Goal: Browse casually: Explore the website without a specific task or goal

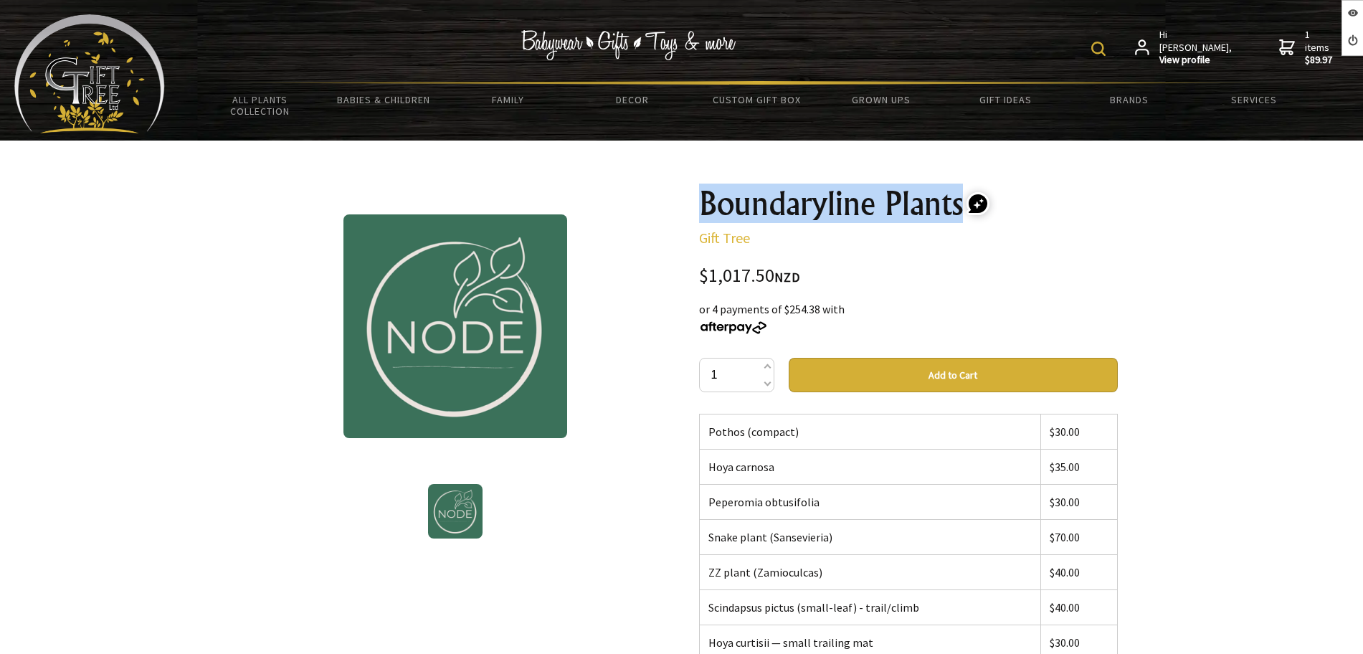
drag, startPoint x: 962, startPoint y: 200, endPoint x: 693, endPoint y: 214, distance: 269.2
click at [693, 214] on div "Boundaryline Plants Gift Tree $1,017.50 NZD or 4 payments of $254.38 with 1 Add…" at bounding box center [909, 594] width 442 height 838
copy h1 "Boundaryline Plants"
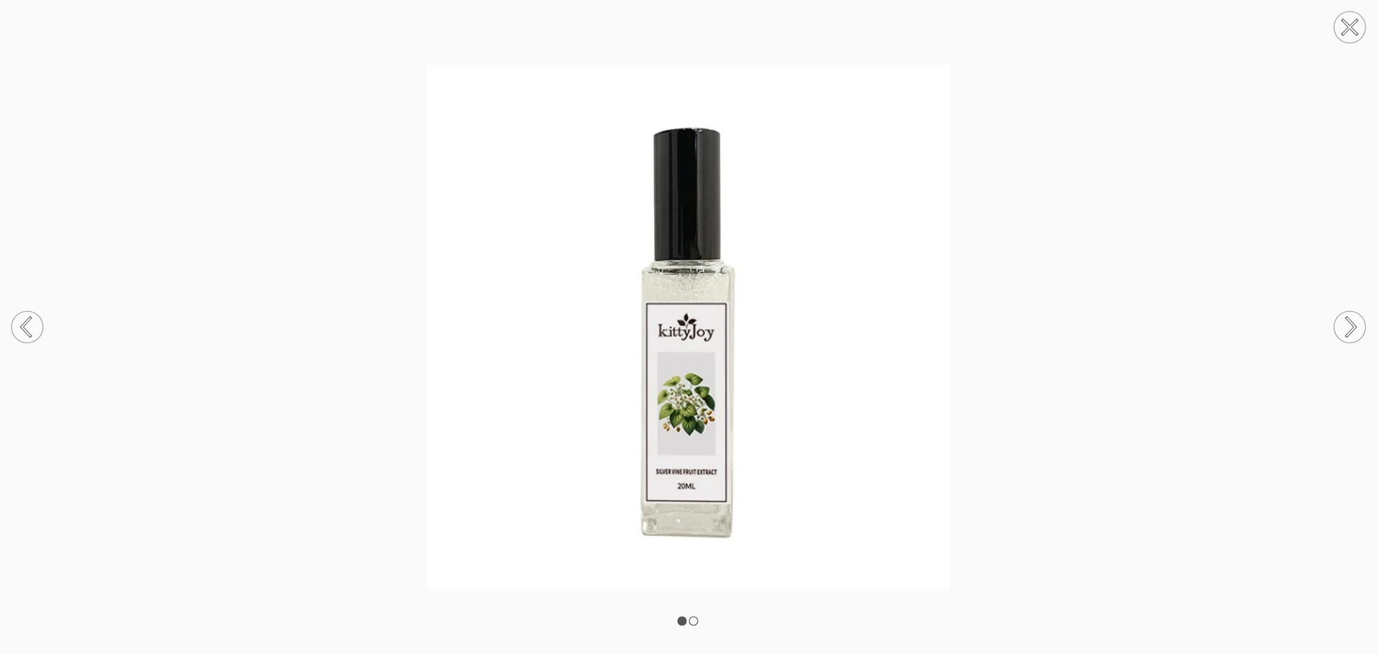
click at [1130, 270] on img at bounding box center [688, 326] width 1377 height 523
click at [1343, 34] on icon at bounding box center [1350, 28] width 14 height 14
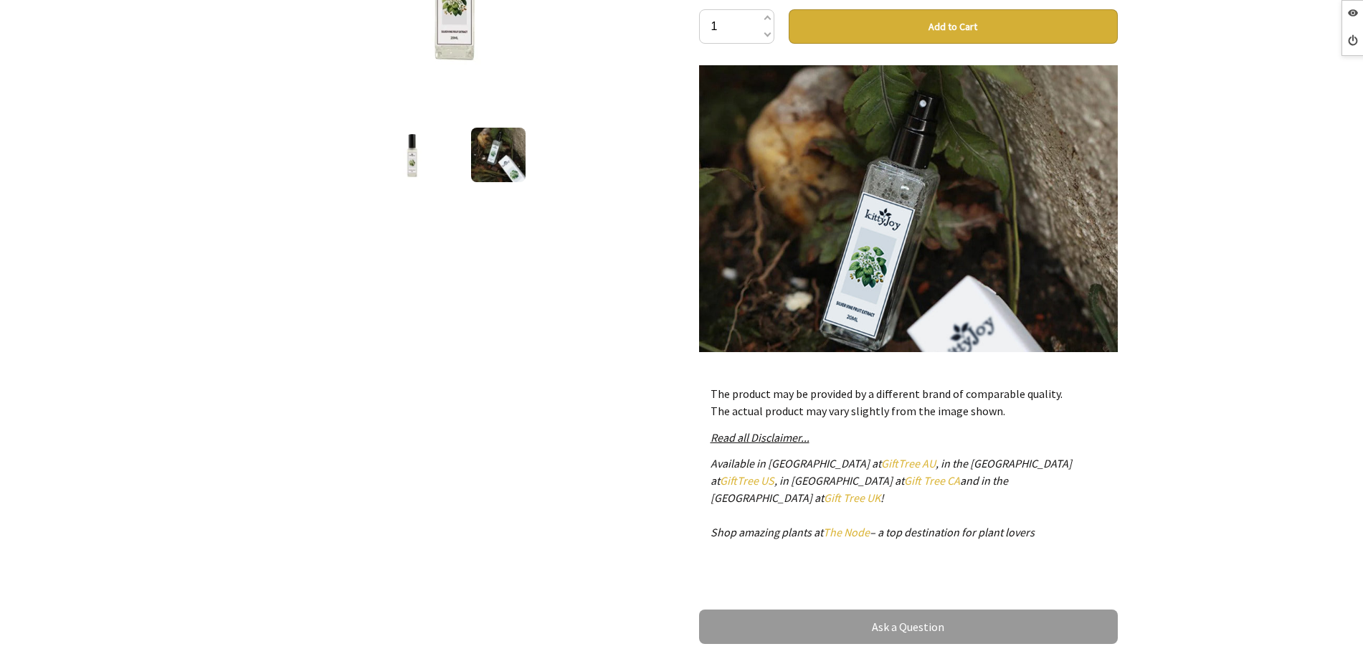
scroll to position [359, 0]
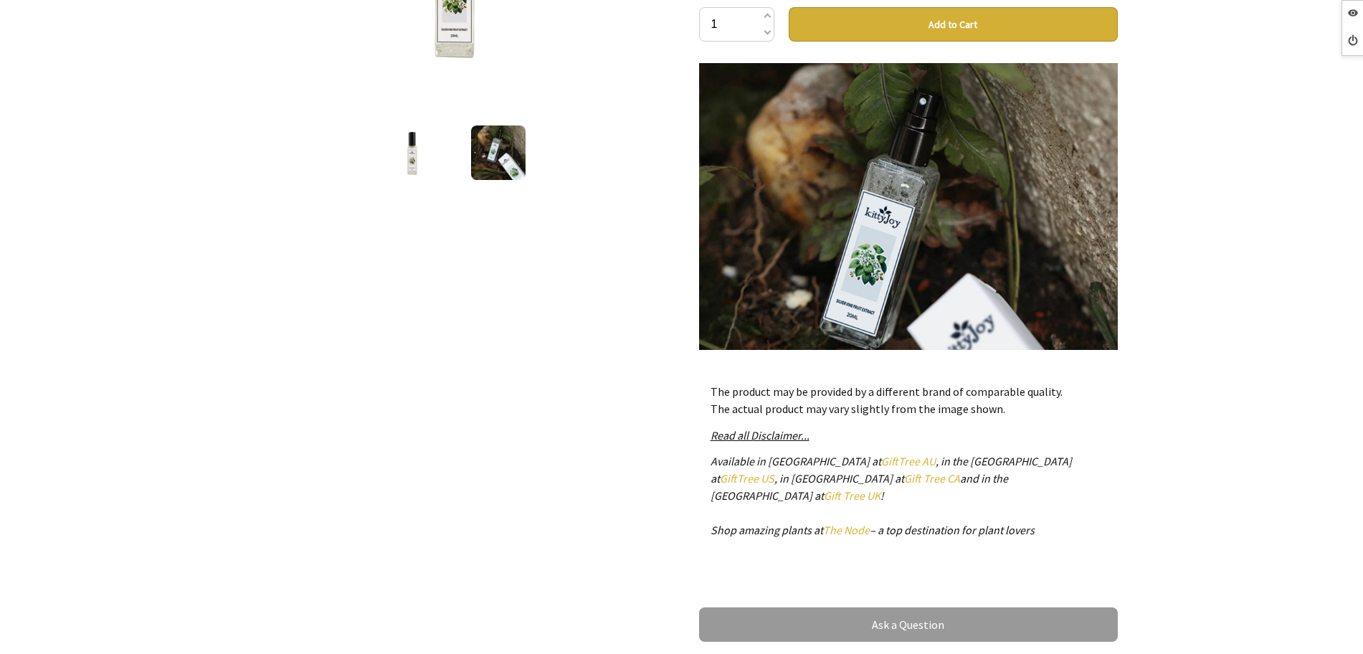
click at [507, 147] on img at bounding box center [498, 152] width 54 height 54
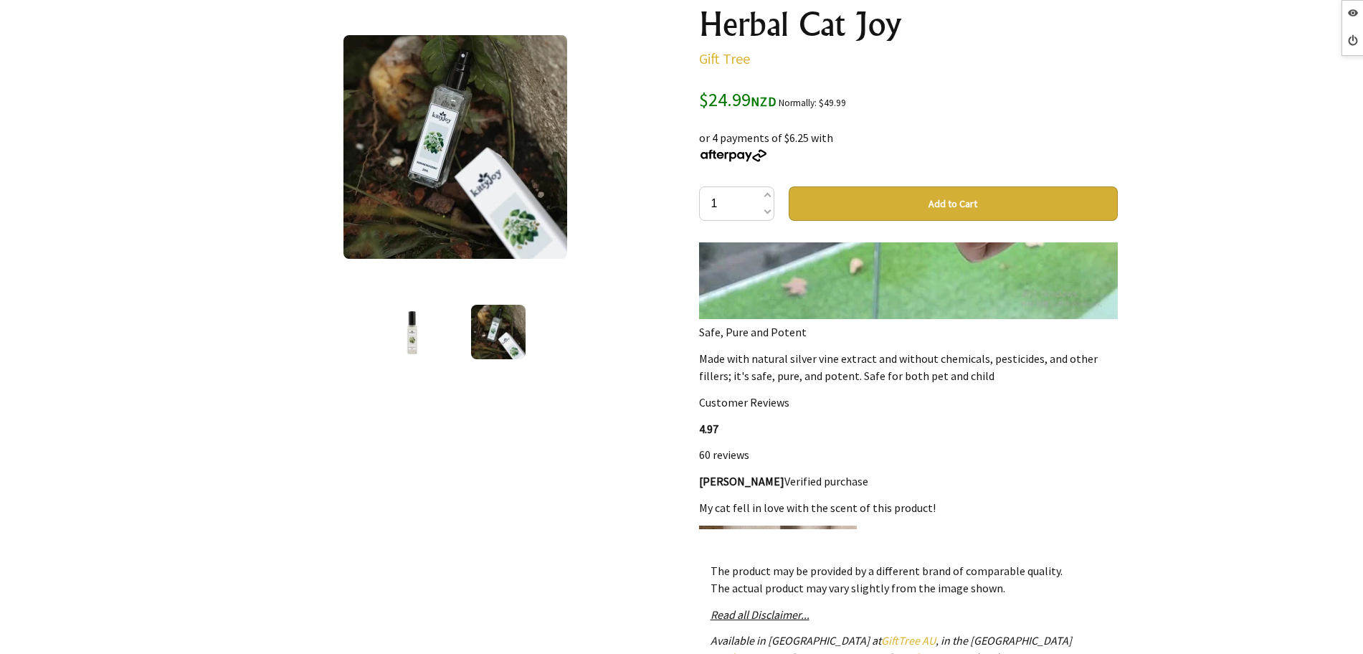
scroll to position [1434, 0]
